Goal: Task Accomplishment & Management: Manage account settings

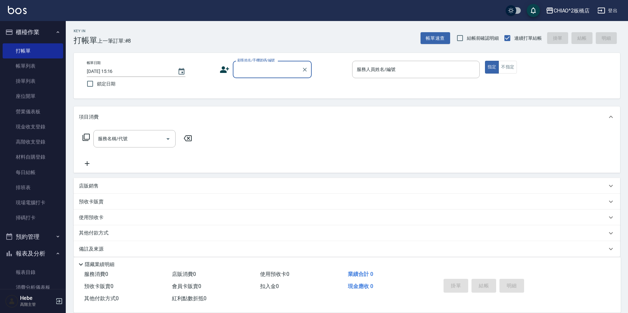
click at [38, 66] on link "帳單列表" at bounding box center [33, 66] width 60 height 15
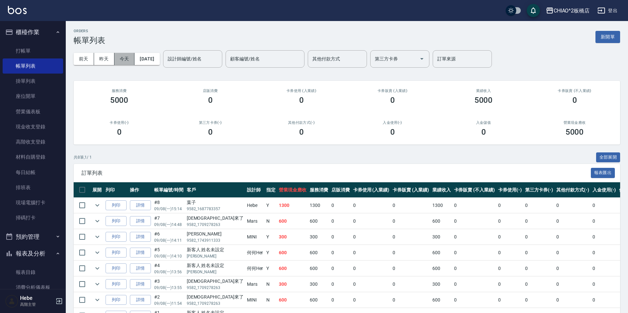
click at [131, 56] on button "今天" at bounding box center [124, 59] width 20 height 12
click at [104, 54] on button "昨天" at bounding box center [104, 59] width 20 height 12
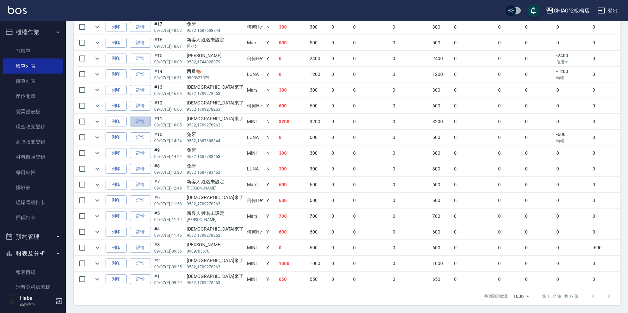
click at [143, 118] on link "詳情" at bounding box center [140, 122] width 21 height 10
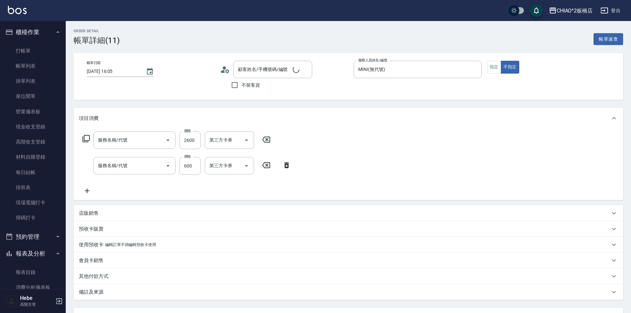
type input "[DATE] 16:05"
type input "MINI(無代號)"
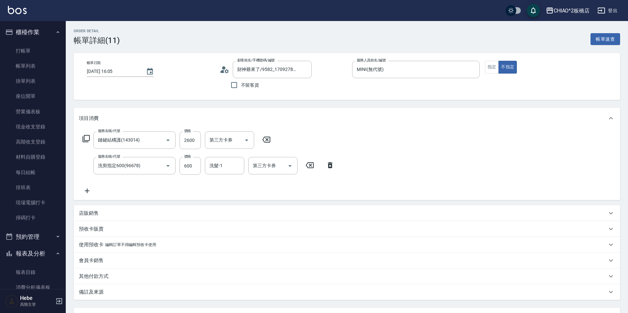
type input "財神爺來了/9582_1709278263/null"
type input "鏈鍵結構護(143014)"
type input "洗剪指定600(96678)"
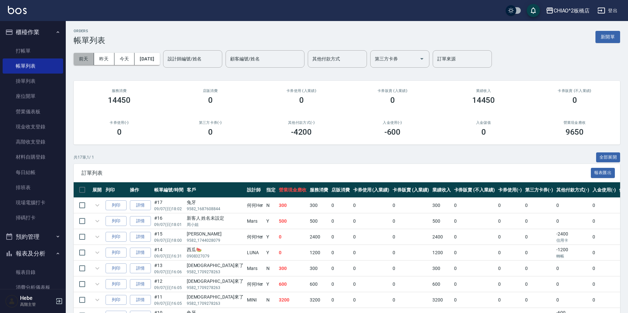
click at [89, 56] on button "前天" at bounding box center [84, 59] width 20 height 12
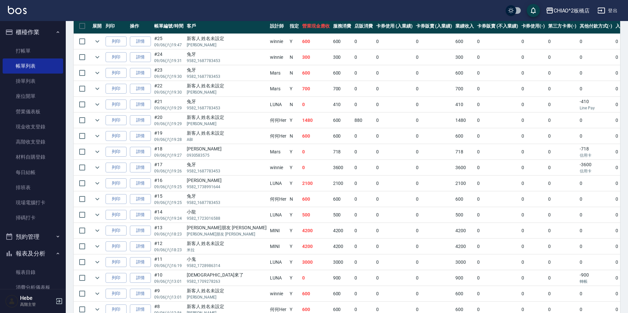
scroll to position [164, 0]
click at [141, 230] on link "詳情" at bounding box center [140, 231] width 21 height 10
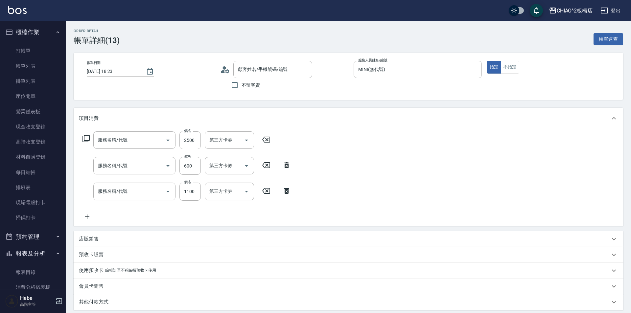
type input "[DATE] 18:23"
type input "MINI(無代號)"
type input "[PERSON_NAME](抗拒)加熱15分，女神1號打底。髮尾受損等3分鐘。"
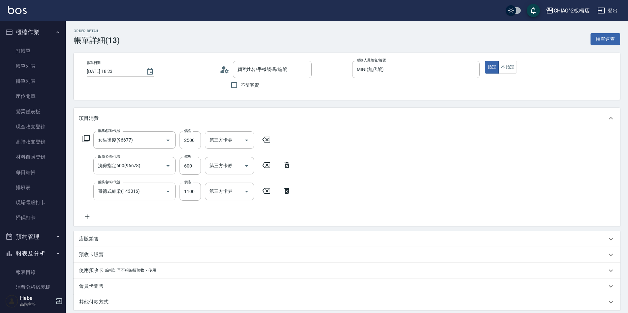
type input "女生燙髮(96677)"
type input "洗剪指定600(96678)"
type input "哥德式絲柔(143016)"
type input "[PERSON_NAME]朋友 [PERSON_NAME]/[PERSON_NAME]朋友 [PERSON_NAME]/"
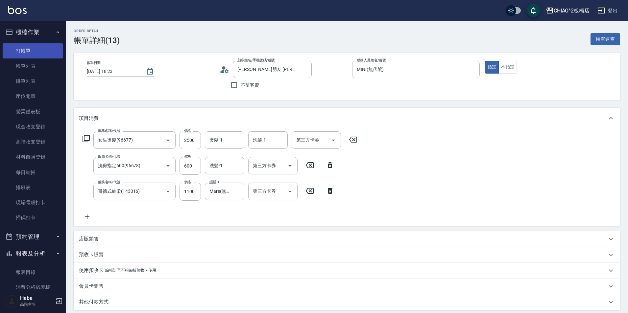
click at [32, 50] on link "打帳單" at bounding box center [33, 50] width 60 height 15
